Goal: Use online tool/utility: Utilize a website feature to perform a specific function

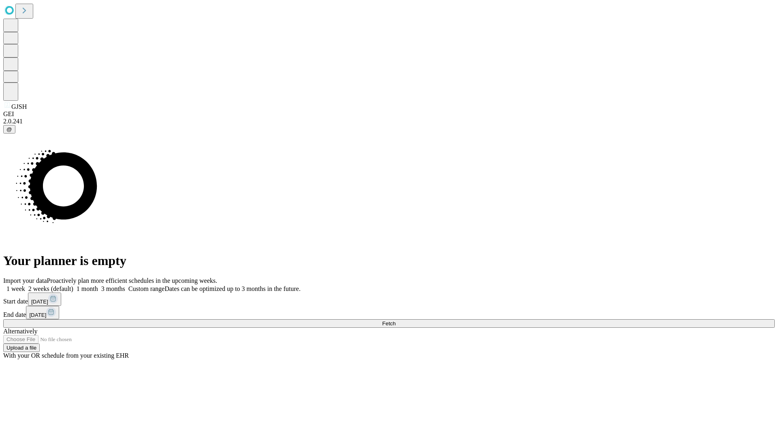
click at [395, 321] on span "Fetch" at bounding box center [388, 324] width 13 height 6
